Goal: Information Seeking & Learning: Understand process/instructions

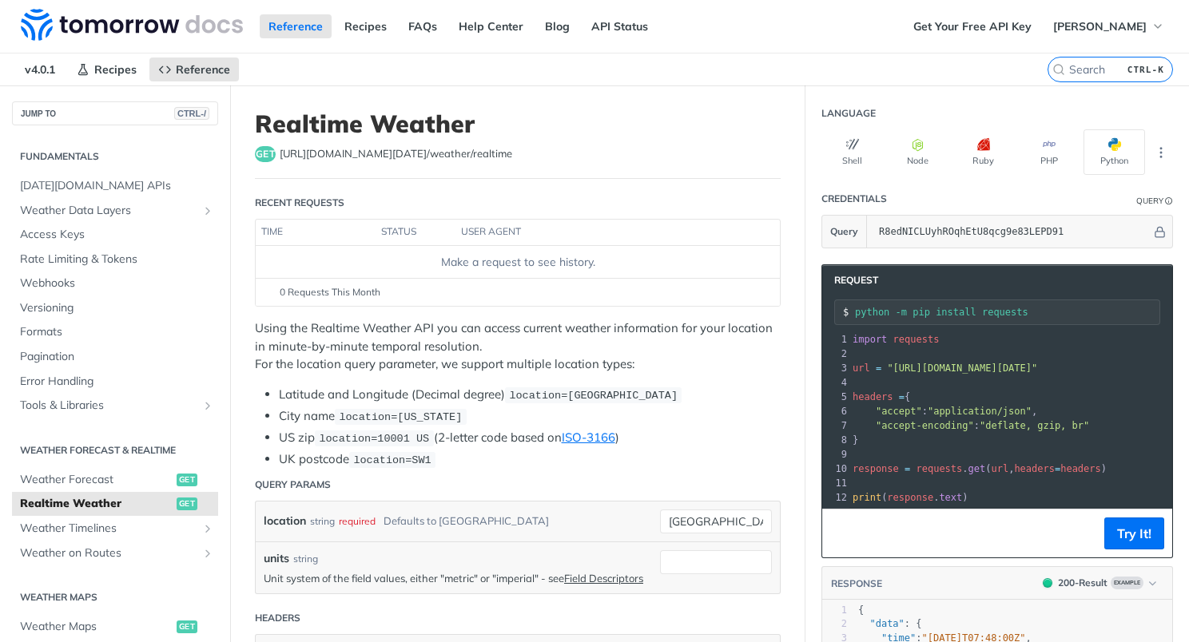
scroll to position [150, 0]
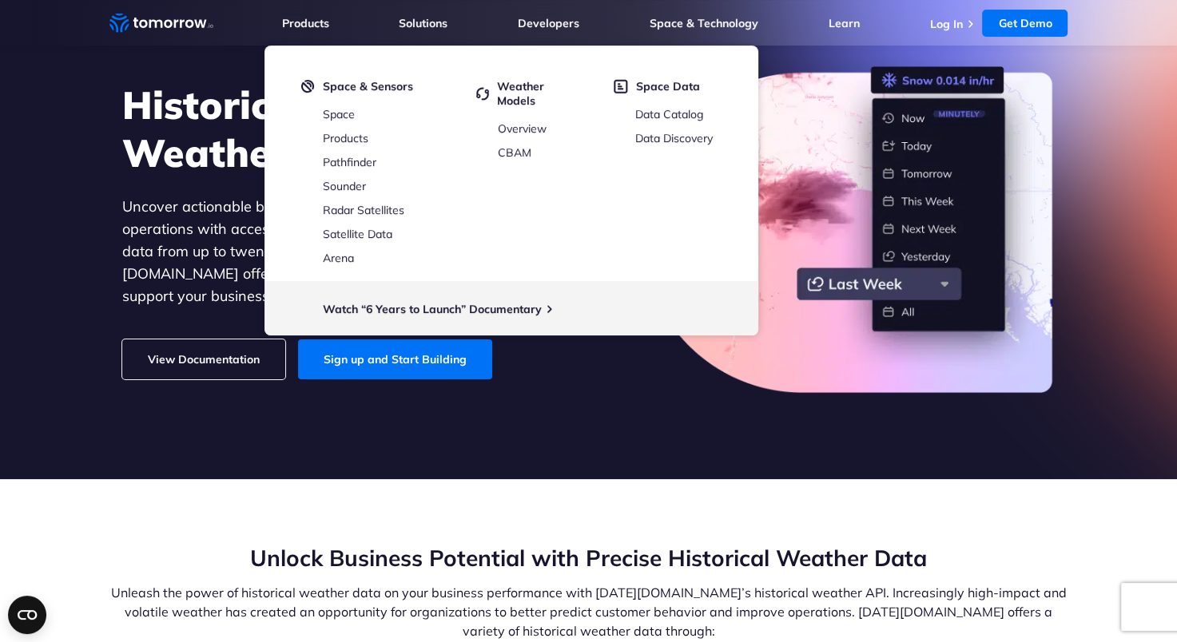
click at [719, 417] on section "Historical Weather Data Uncover actionable business insights and optimize your …" at bounding box center [588, 207] width 1177 height 543
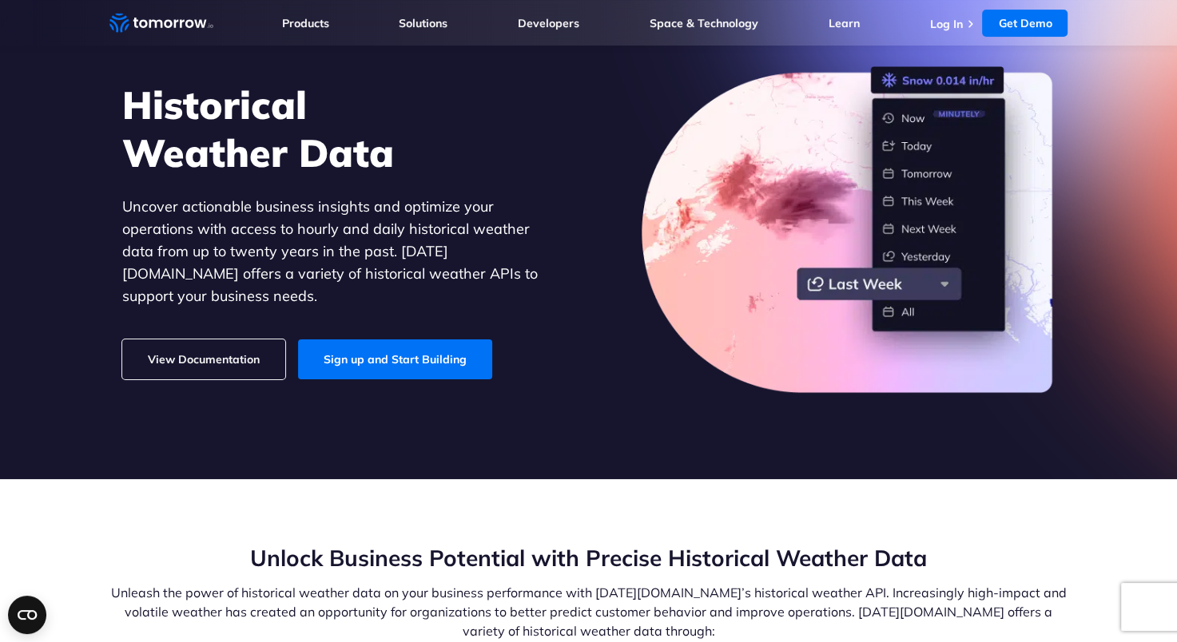
click at [200, 339] on link "View Documentation" at bounding box center [203, 359] width 163 height 40
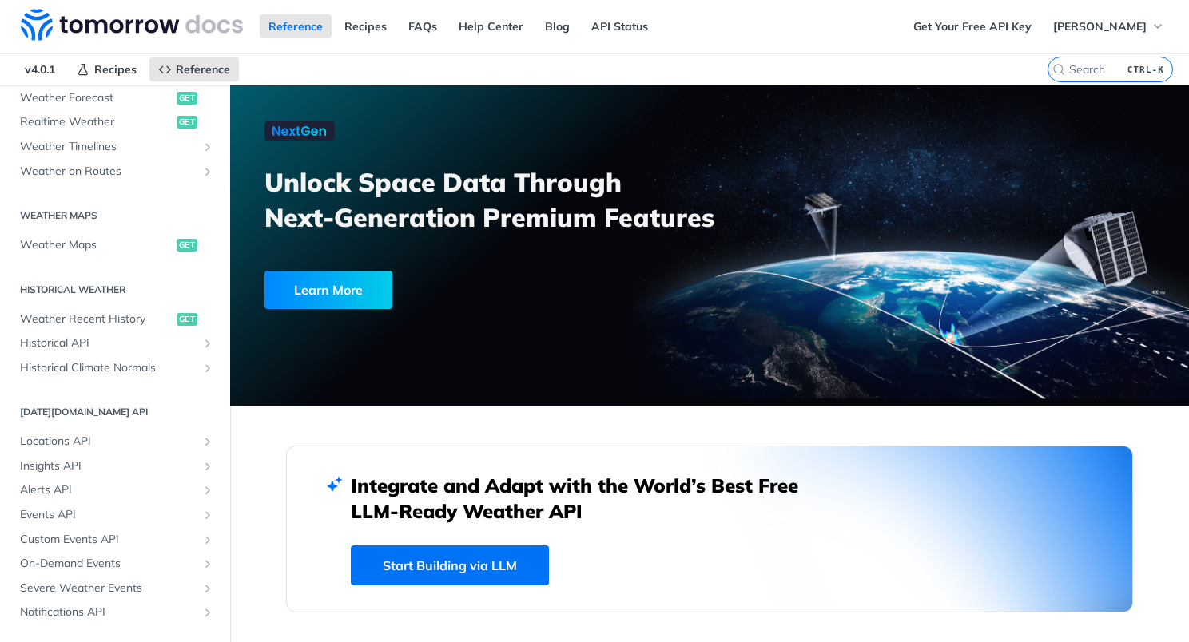
scroll to position [385, 0]
click at [126, 316] on span "Weather Recent History" at bounding box center [96, 316] width 153 height 16
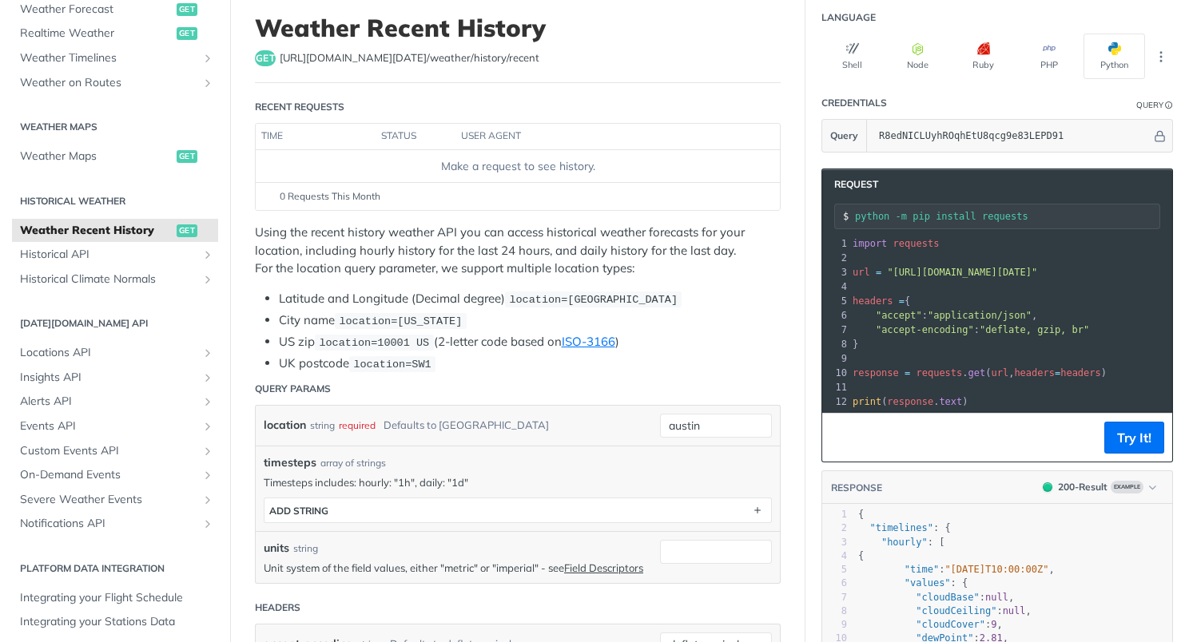
scroll to position [96, 0]
click at [120, 251] on span "Historical API" at bounding box center [108, 255] width 177 height 16
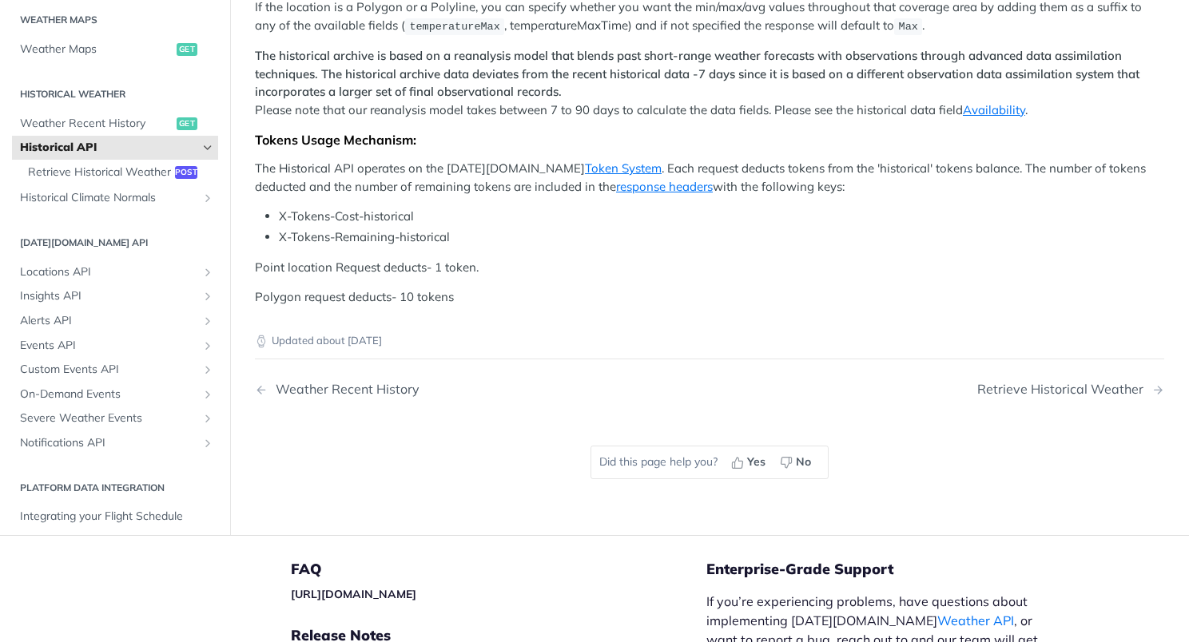
scroll to position [482, 0]
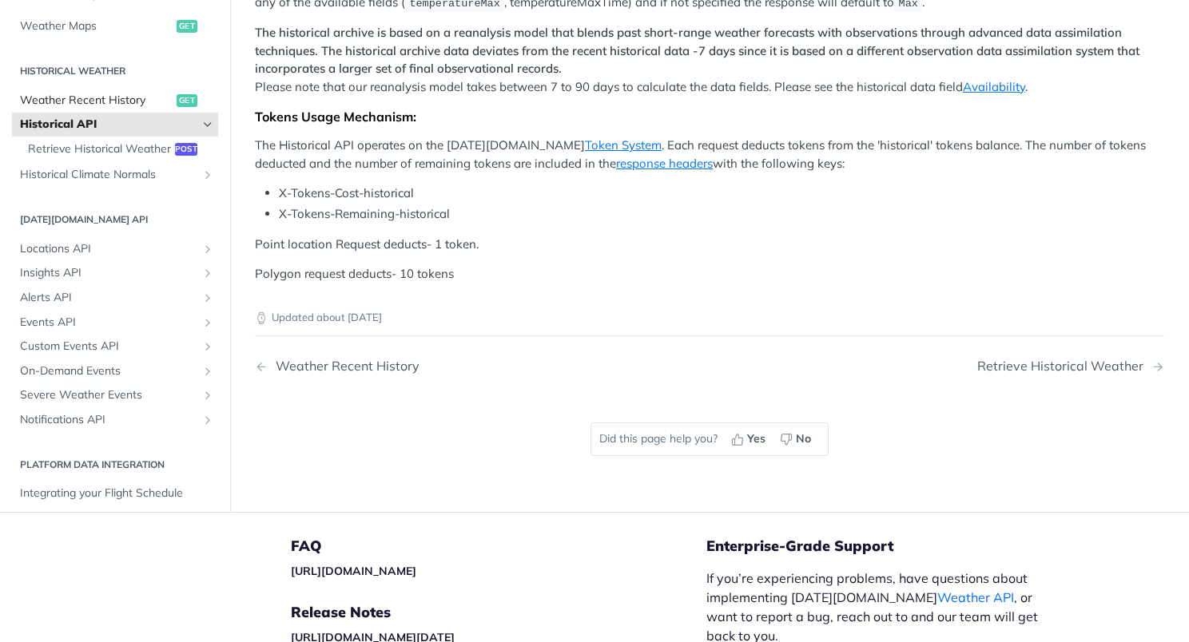
click at [109, 108] on span "Weather Recent History" at bounding box center [96, 100] width 153 height 16
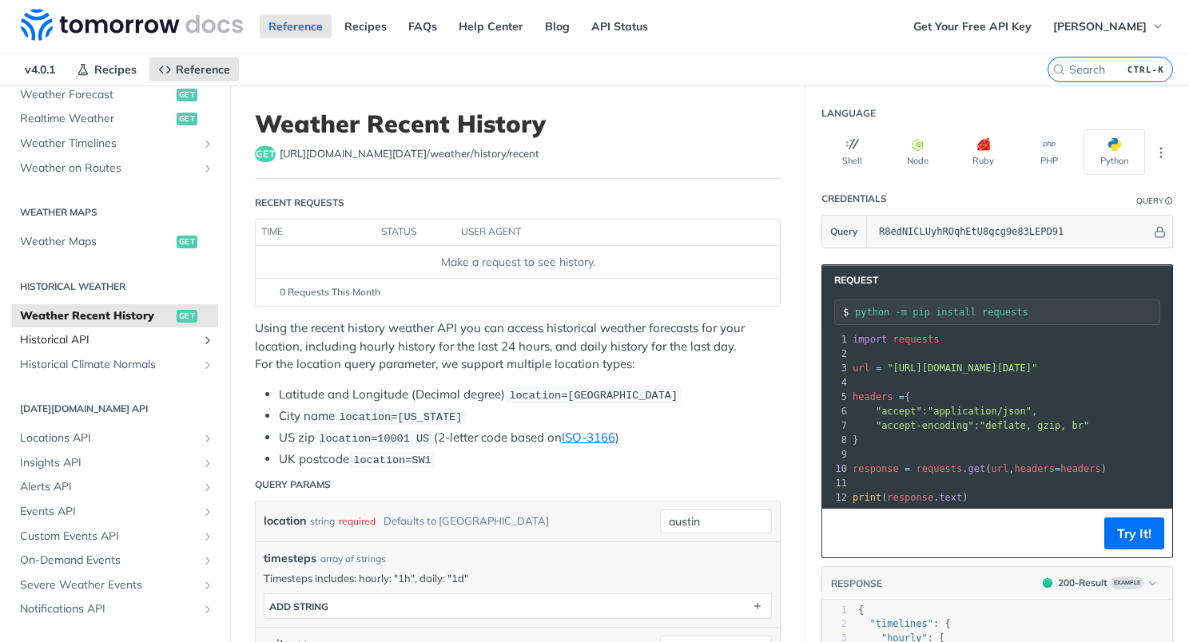
click at [142, 335] on span "Historical API" at bounding box center [108, 340] width 177 height 16
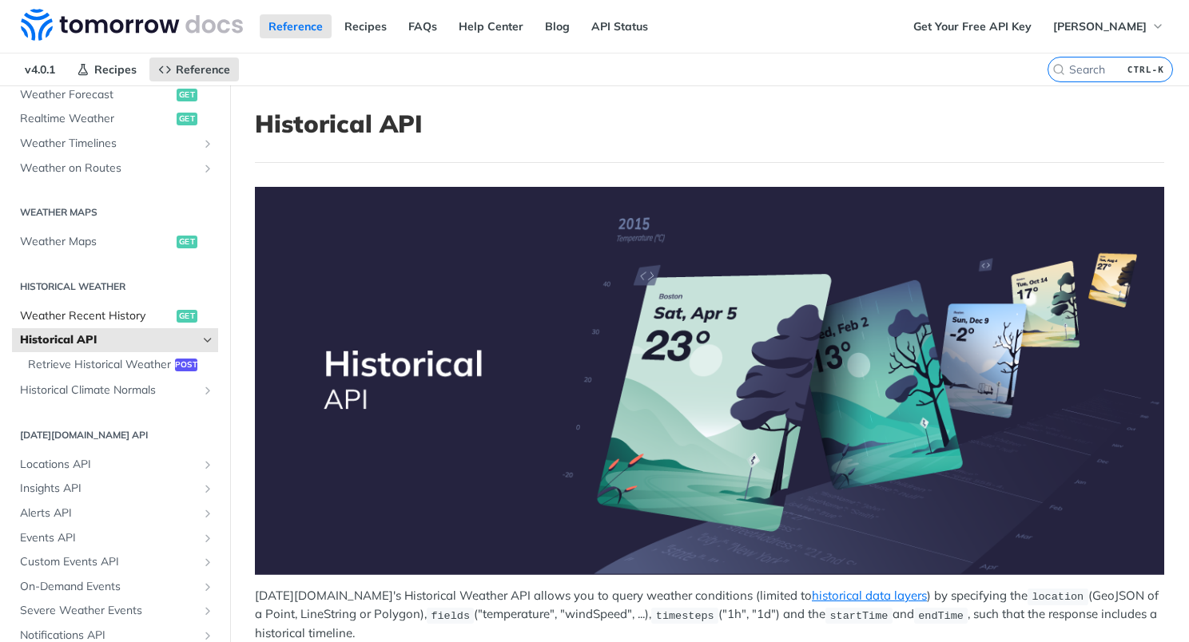
click at [141, 310] on span "Weather Recent History" at bounding box center [96, 316] width 153 height 16
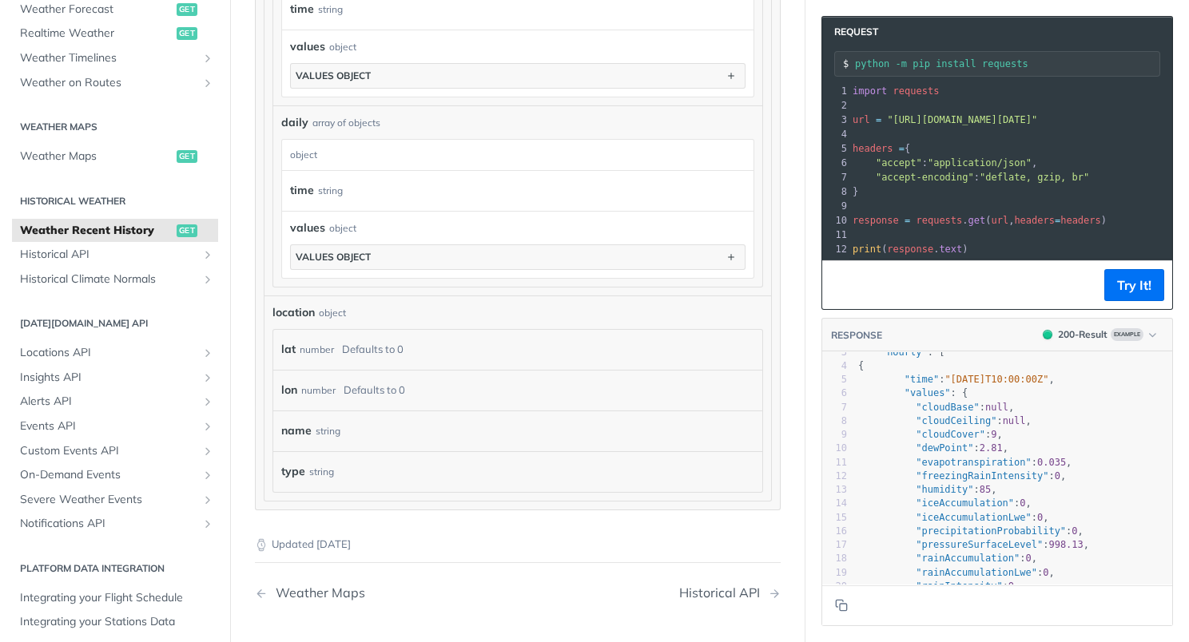
scroll to position [1, 0]
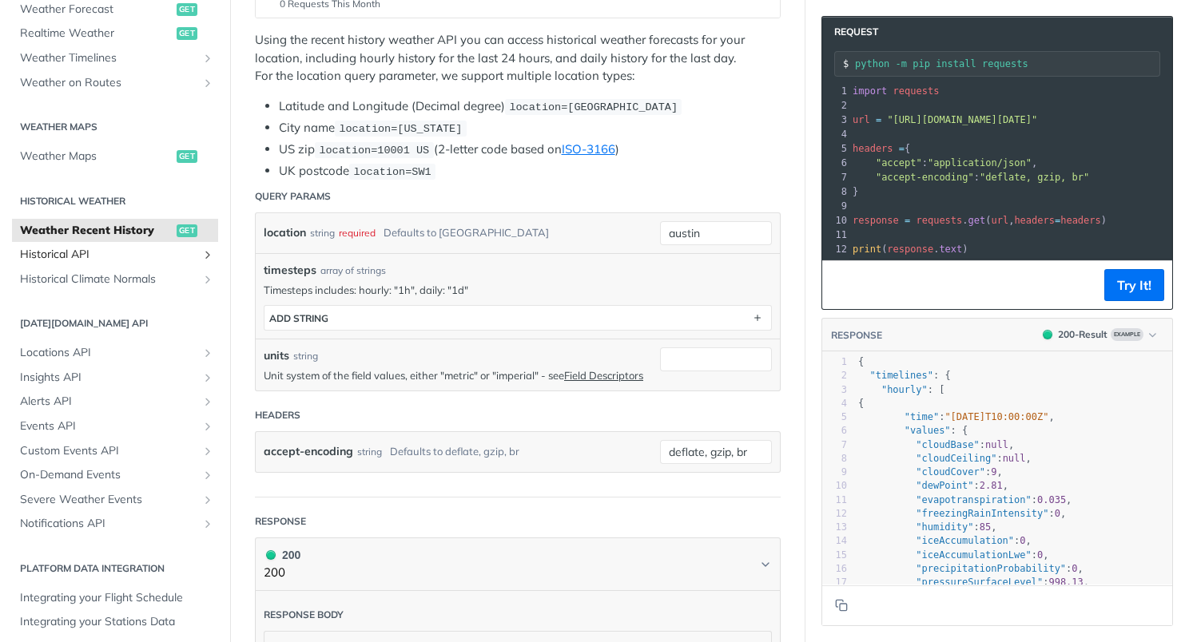
click at [172, 259] on span "Historical API" at bounding box center [108, 255] width 177 height 16
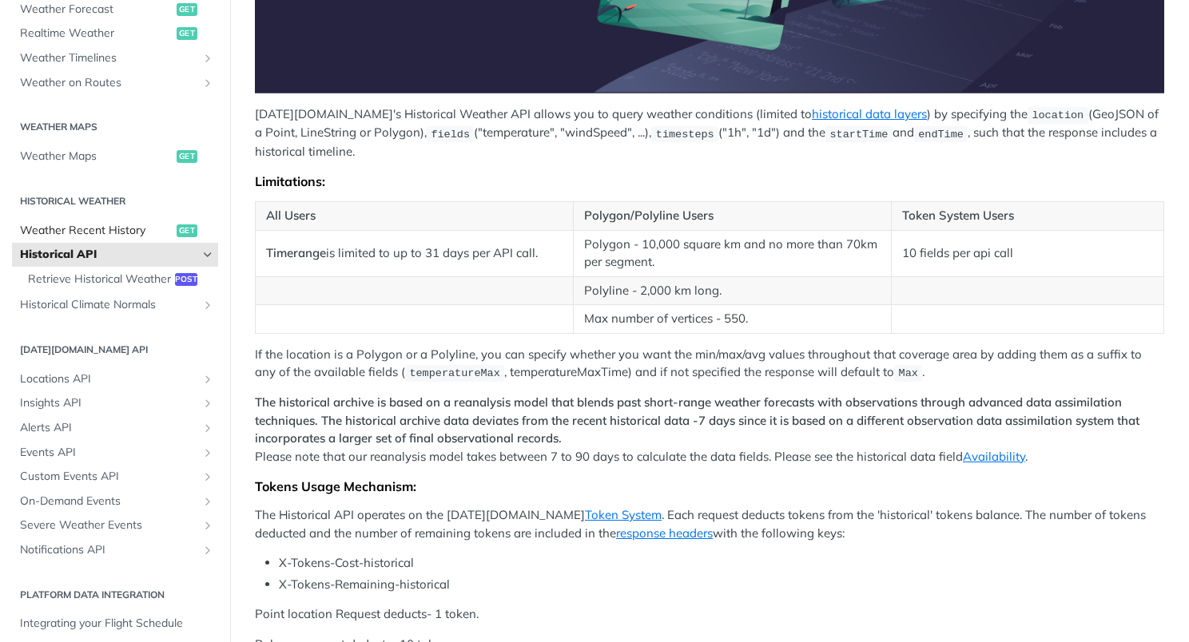
click at [102, 227] on span "Weather Recent History" at bounding box center [96, 231] width 153 height 16
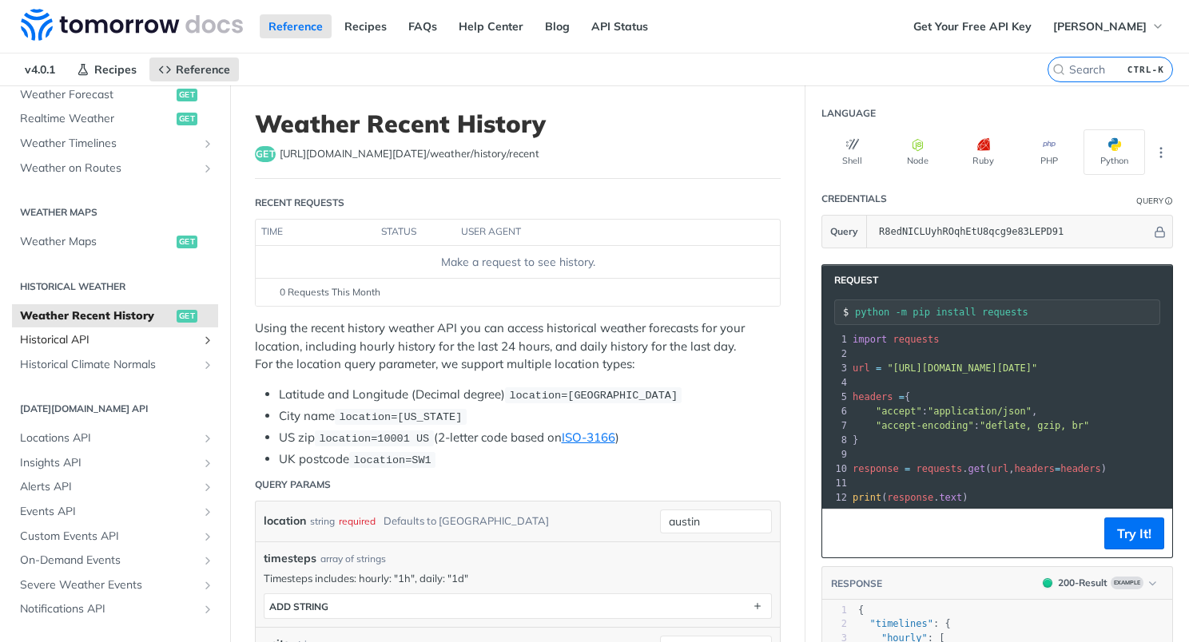
click at [121, 338] on span "Historical API" at bounding box center [108, 340] width 177 height 16
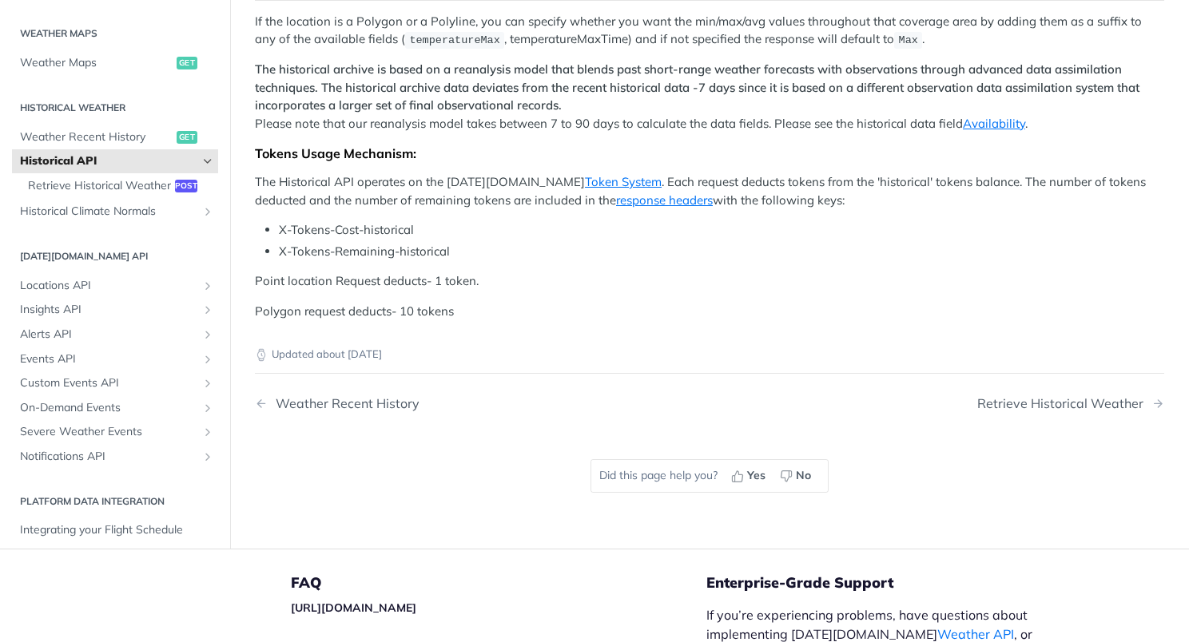
scroll to position [808, 0]
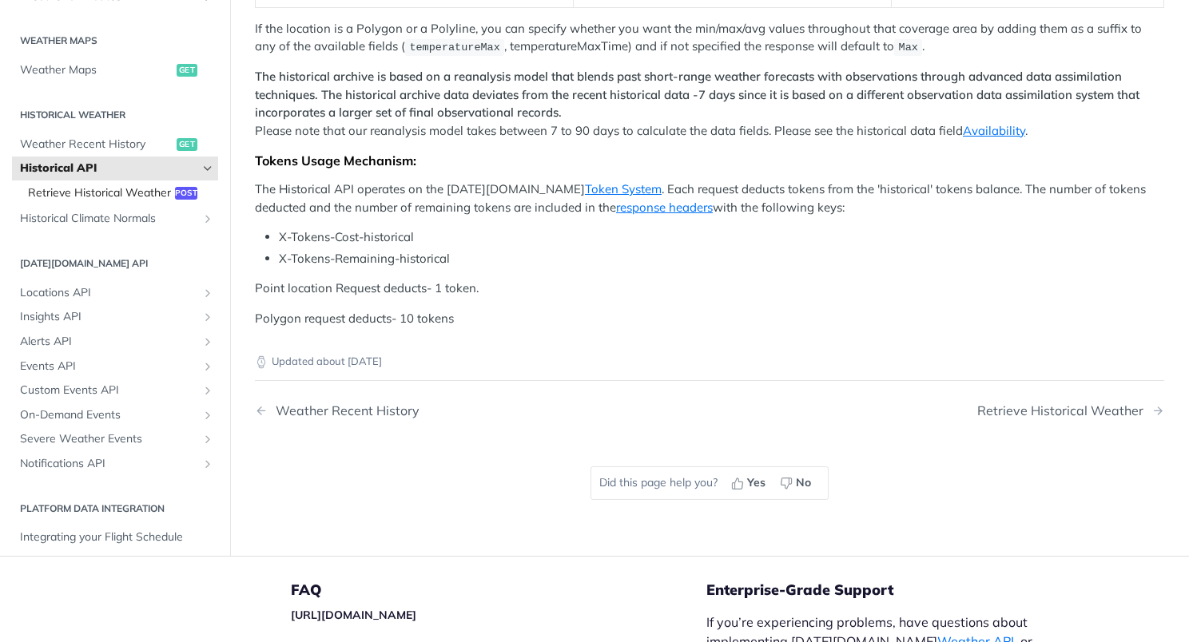
click at [65, 193] on span "Retrieve Historical Weather" at bounding box center [99, 193] width 143 height 16
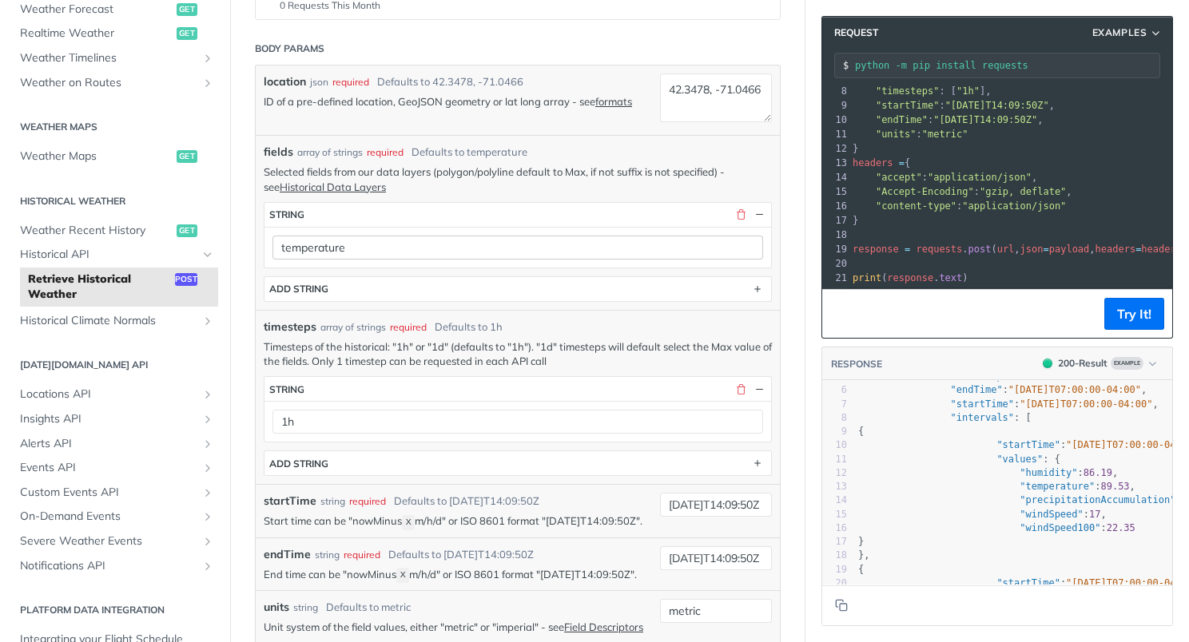
scroll to position [289, 0]
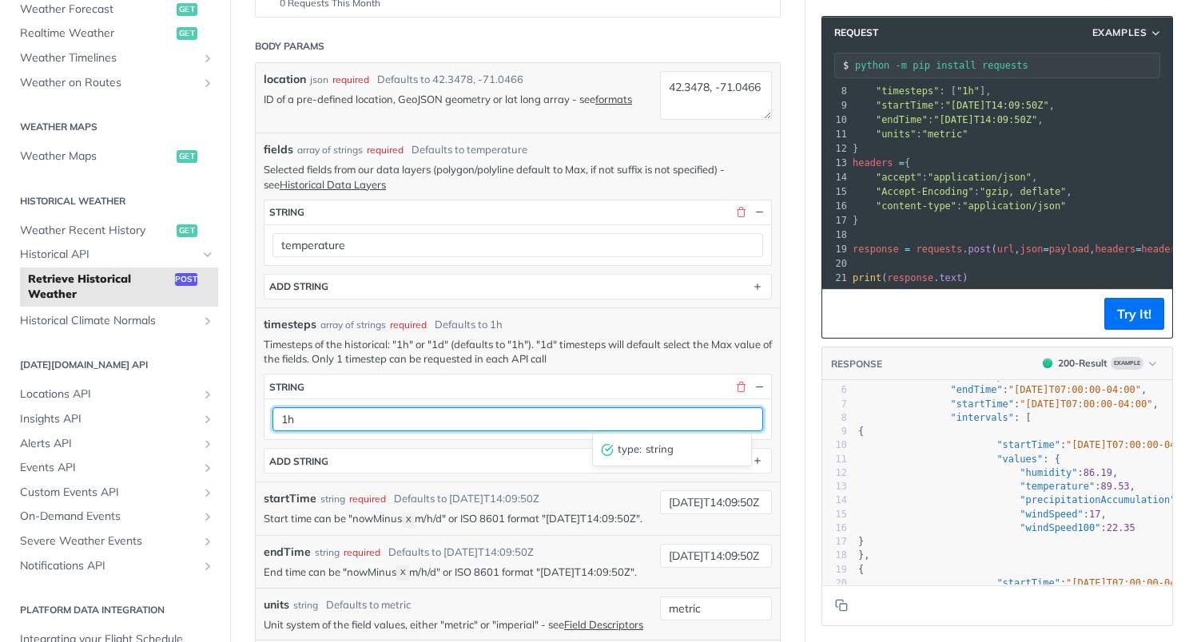
click at [623, 421] on input "1h" at bounding box center [517, 419] width 490 height 24
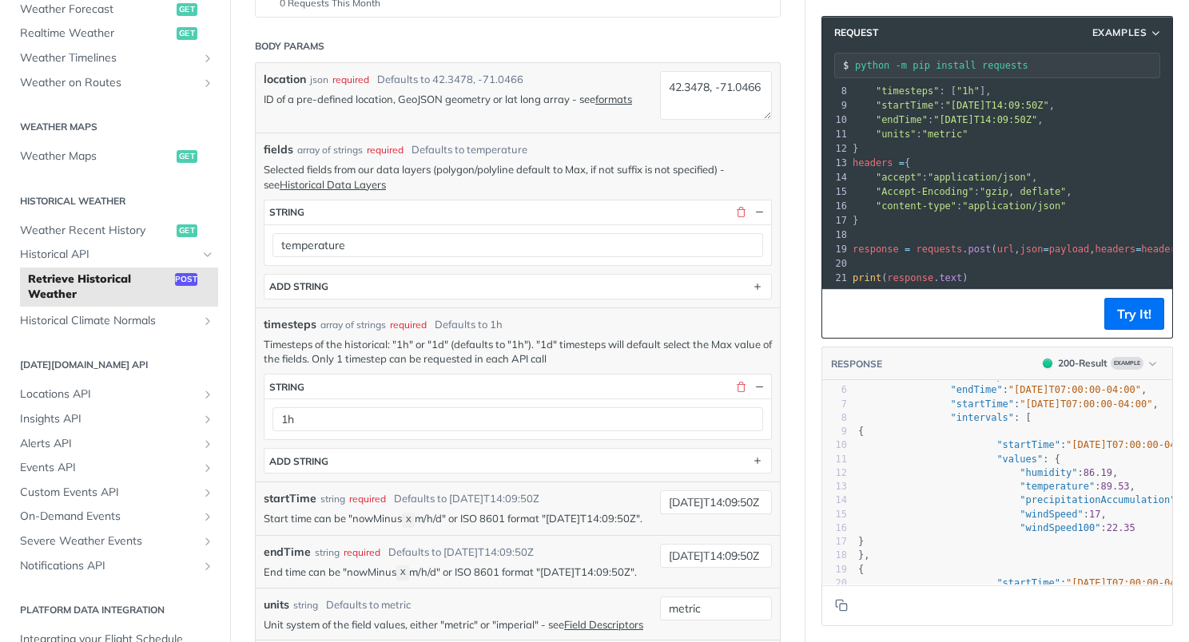
click at [617, 316] on div "timesteps array of strings required Defaults to 1h" at bounding box center [518, 324] width 508 height 17
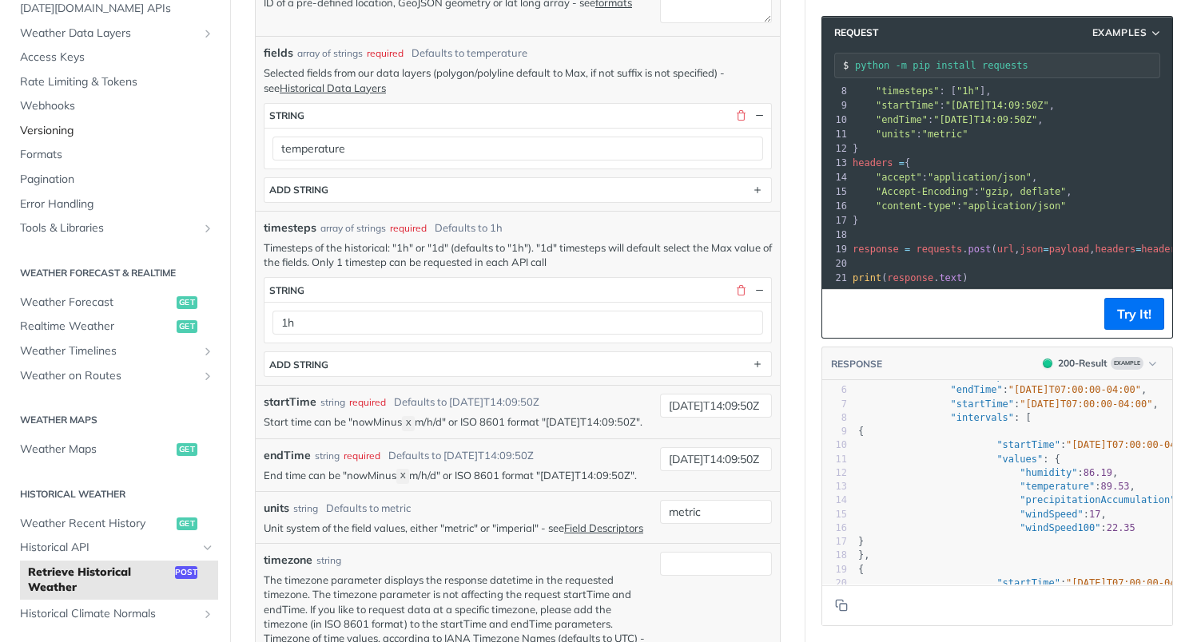
scroll to position [96, 0]
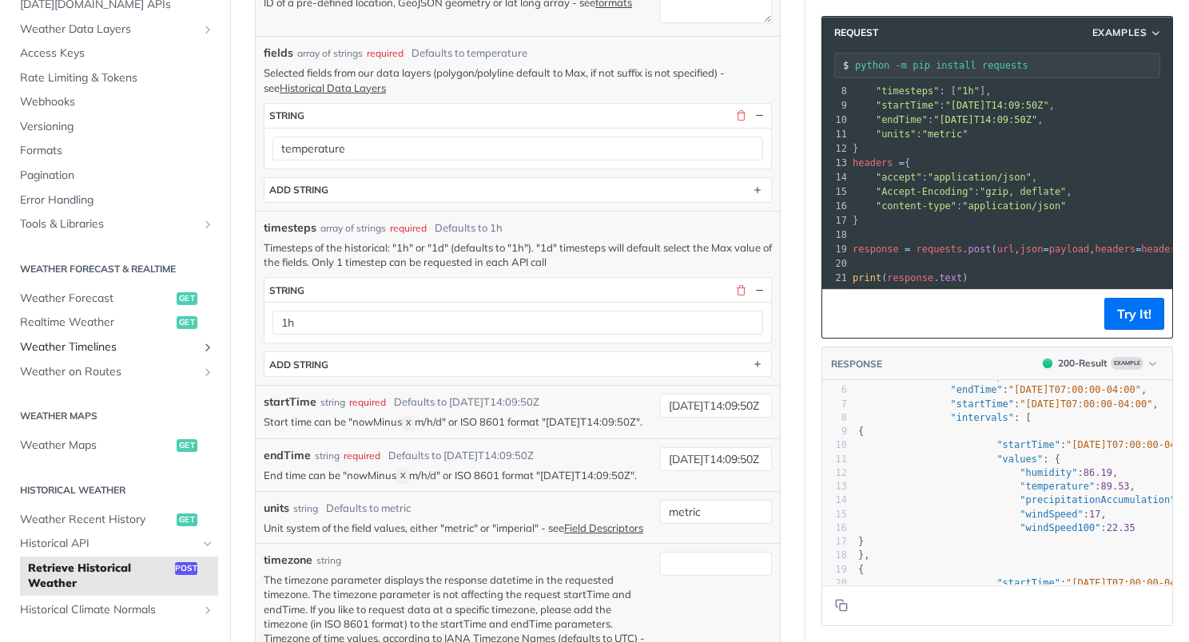
click at [201, 345] on icon "Show subpages for Weather Timelines" at bounding box center [207, 347] width 13 height 13
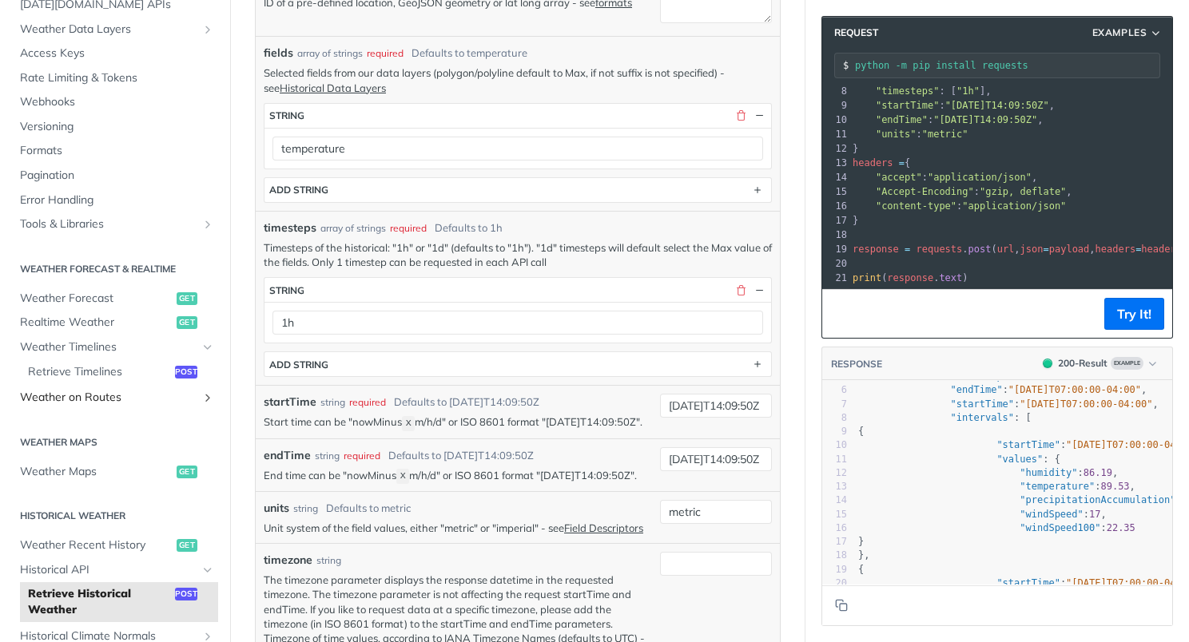
click at [201, 394] on icon "Show subpages for Weather on Routes" at bounding box center [207, 397] width 13 height 13
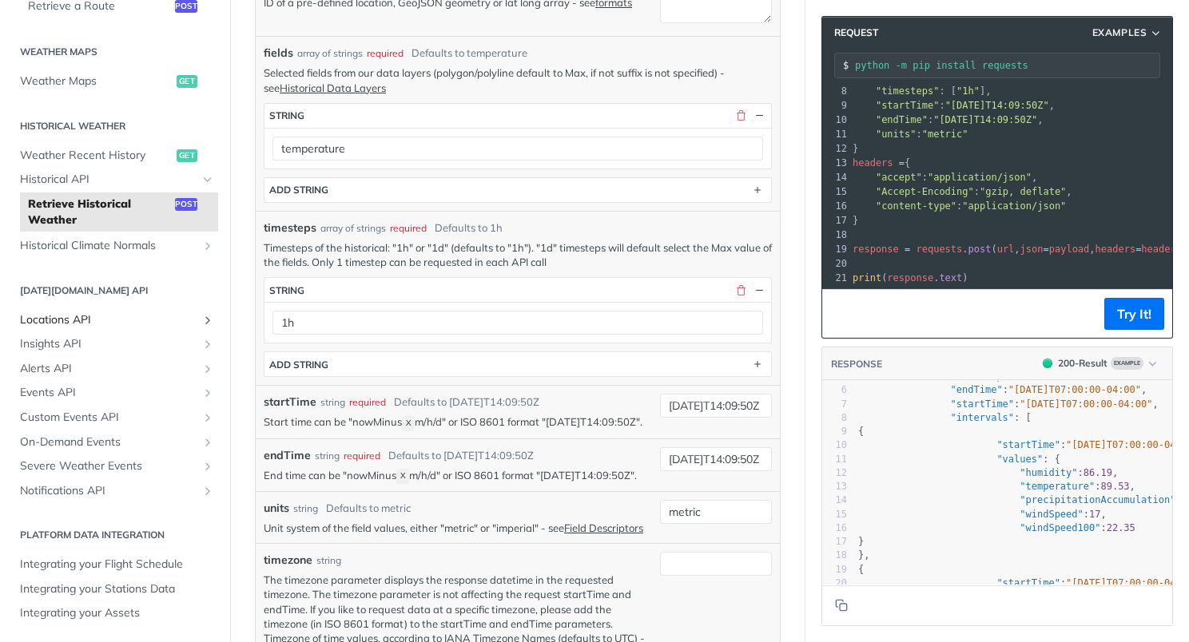
scroll to position [513, 0]
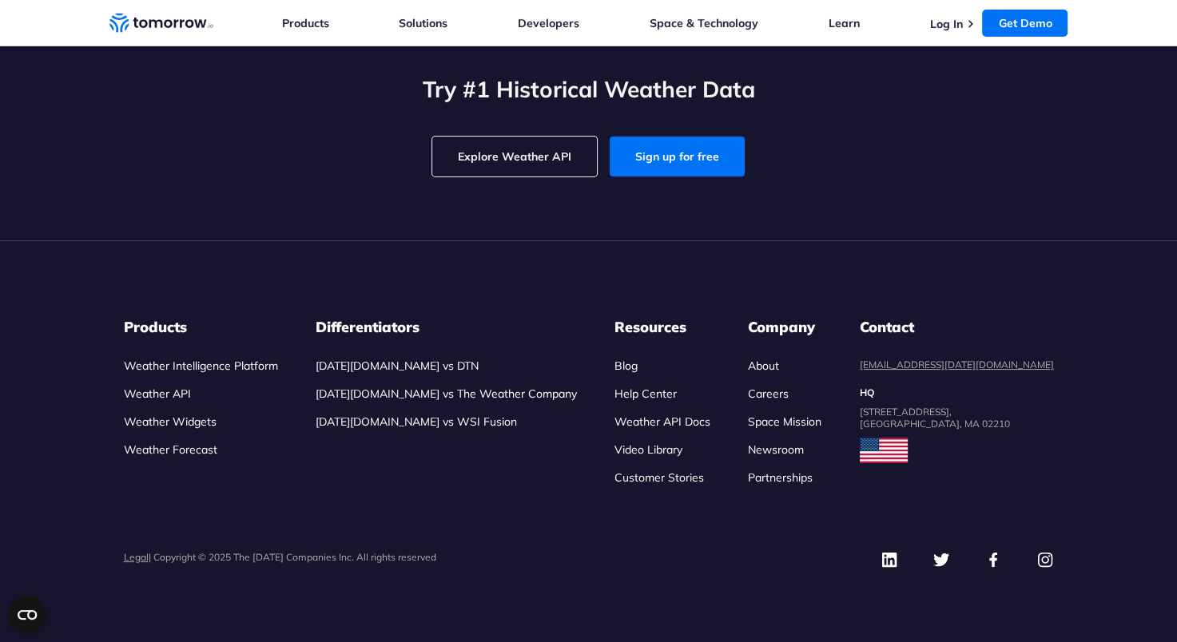
scroll to position [5215, 0]
